Goal: Use online tool/utility: Use online tool/utility

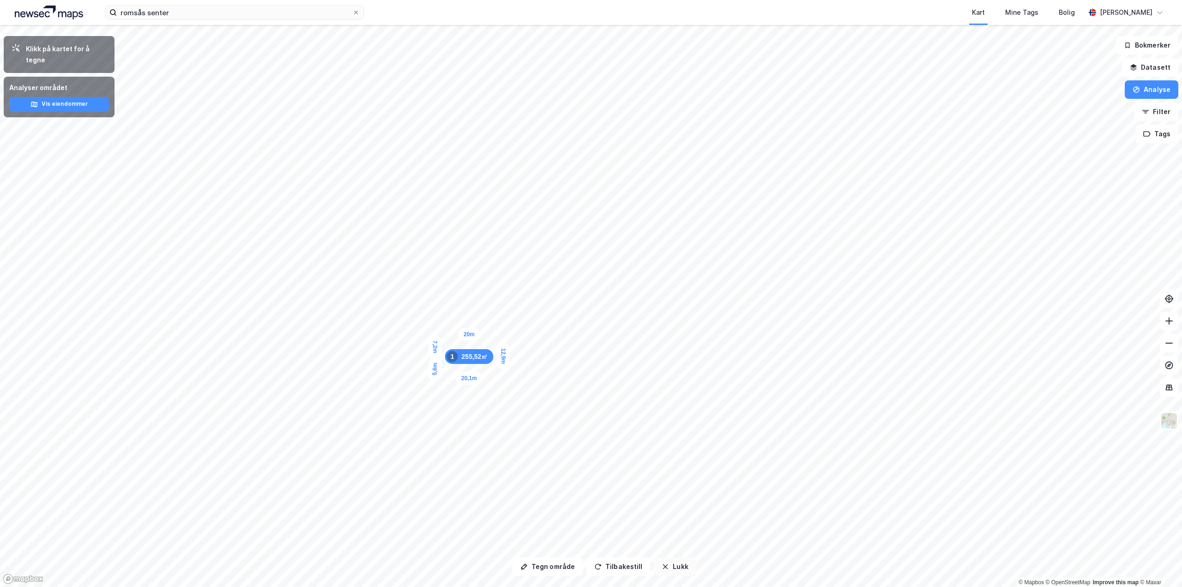
click at [675, 572] on button "Lukk" at bounding box center [675, 566] width 42 height 18
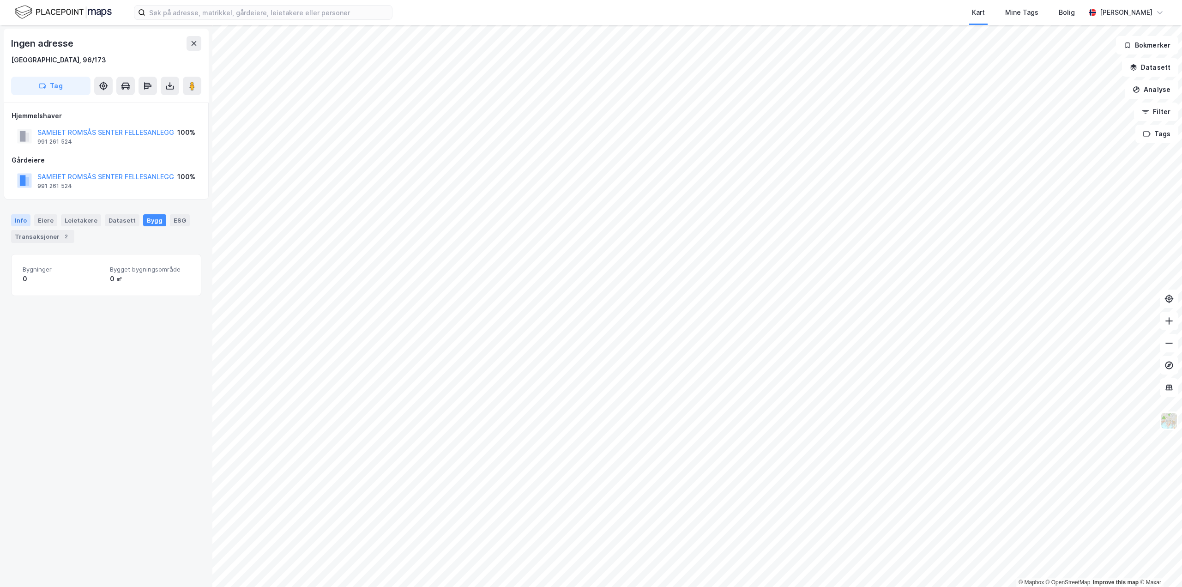
click at [28, 220] on div "Info" at bounding box center [20, 220] width 19 height 12
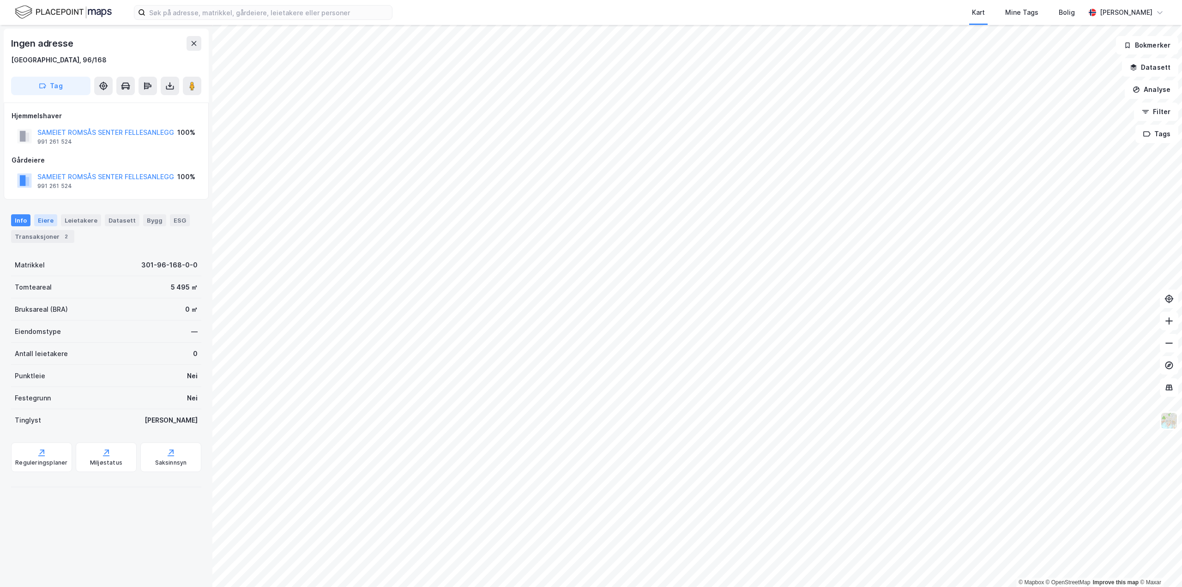
click at [48, 221] on div "Eiere" at bounding box center [45, 220] width 23 height 12
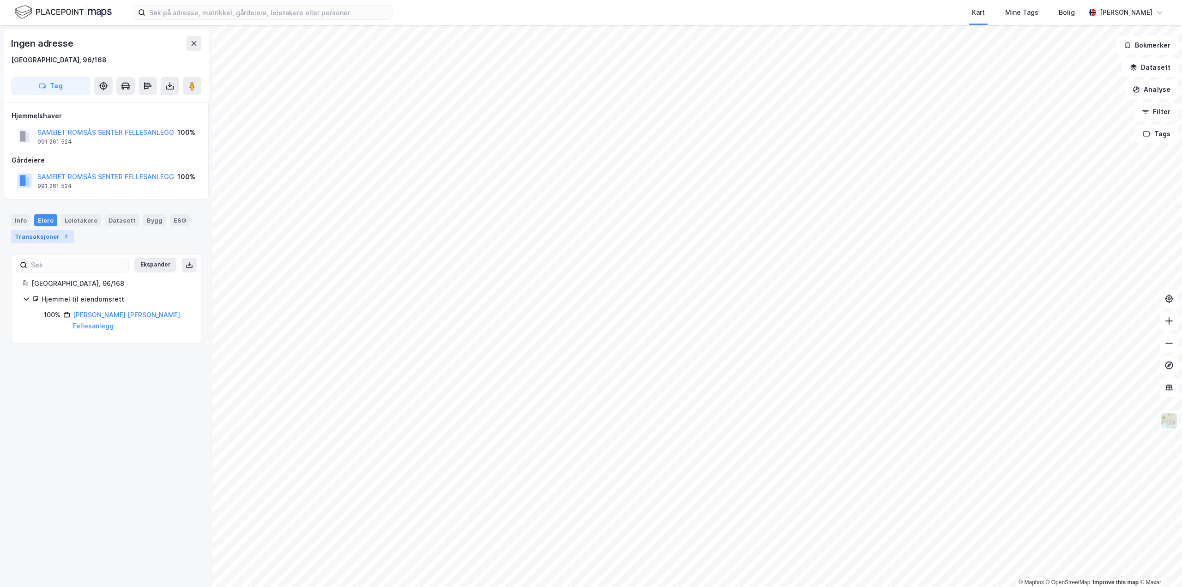
click at [35, 242] on div "Transaksjoner 2" at bounding box center [42, 236] width 63 height 13
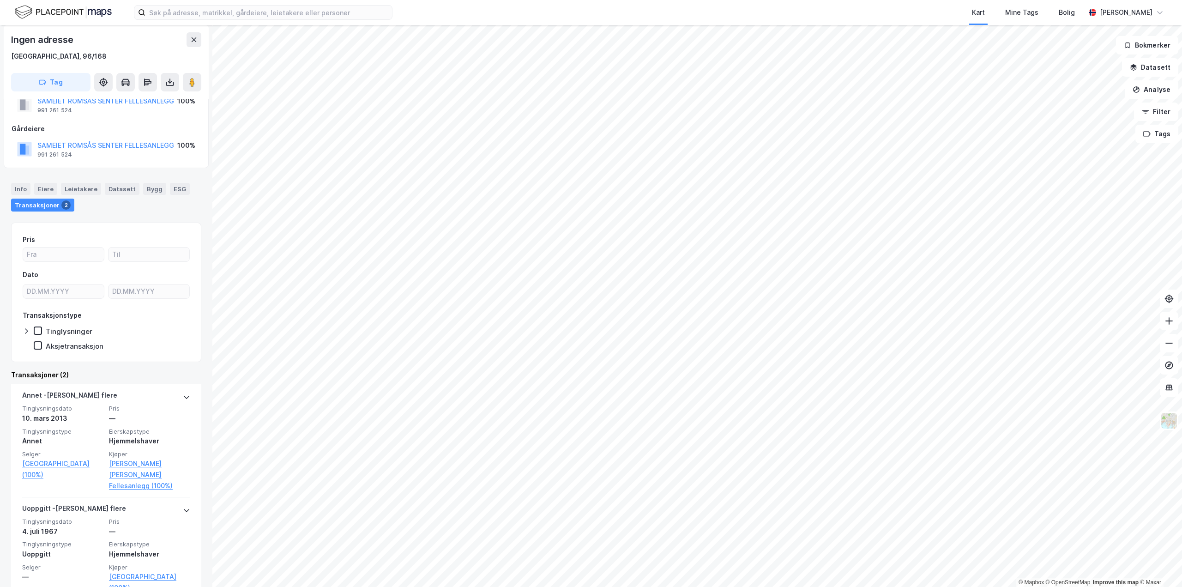
scroll to position [32, 0]
click at [154, 189] on div "Bygg" at bounding box center [154, 188] width 23 height 12
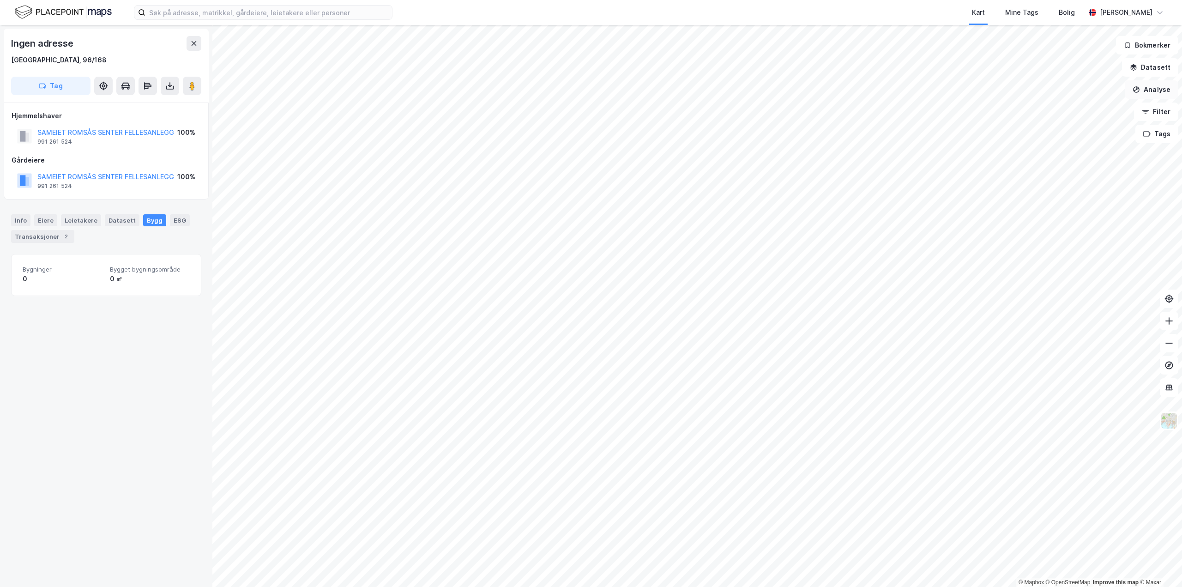
click at [1160, 90] on button "Analyse" at bounding box center [1152, 89] width 54 height 18
click at [1061, 93] on div "Mål avstand" at bounding box center [1071, 90] width 80 height 8
